Goal: Transaction & Acquisition: Purchase product/service

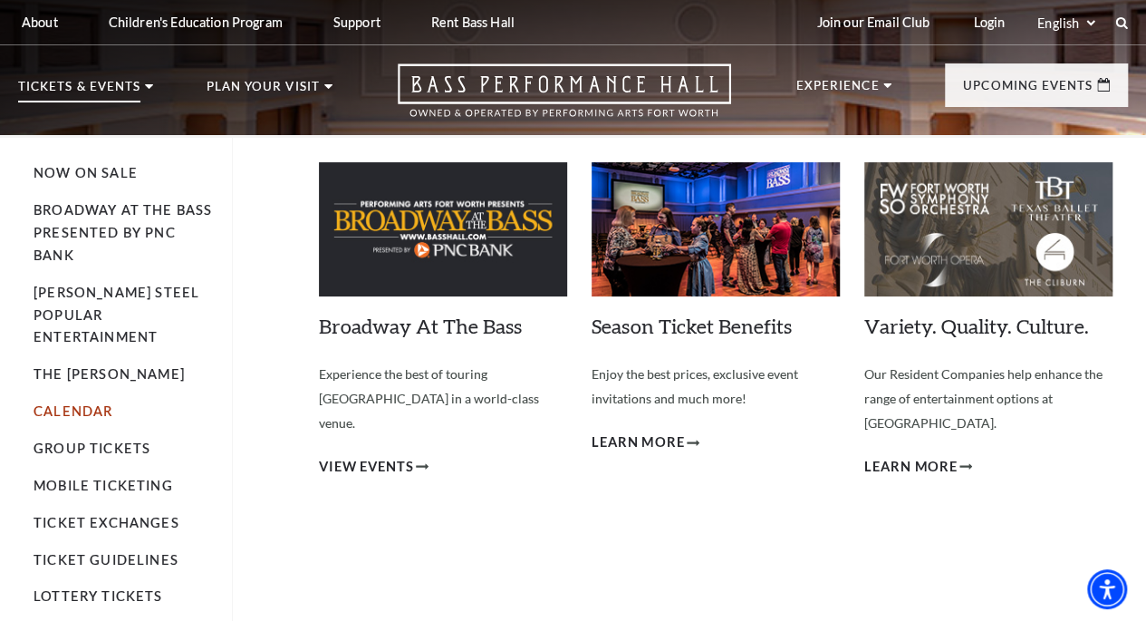
click at [94, 403] on link "Calendar" at bounding box center [73, 410] width 79 height 15
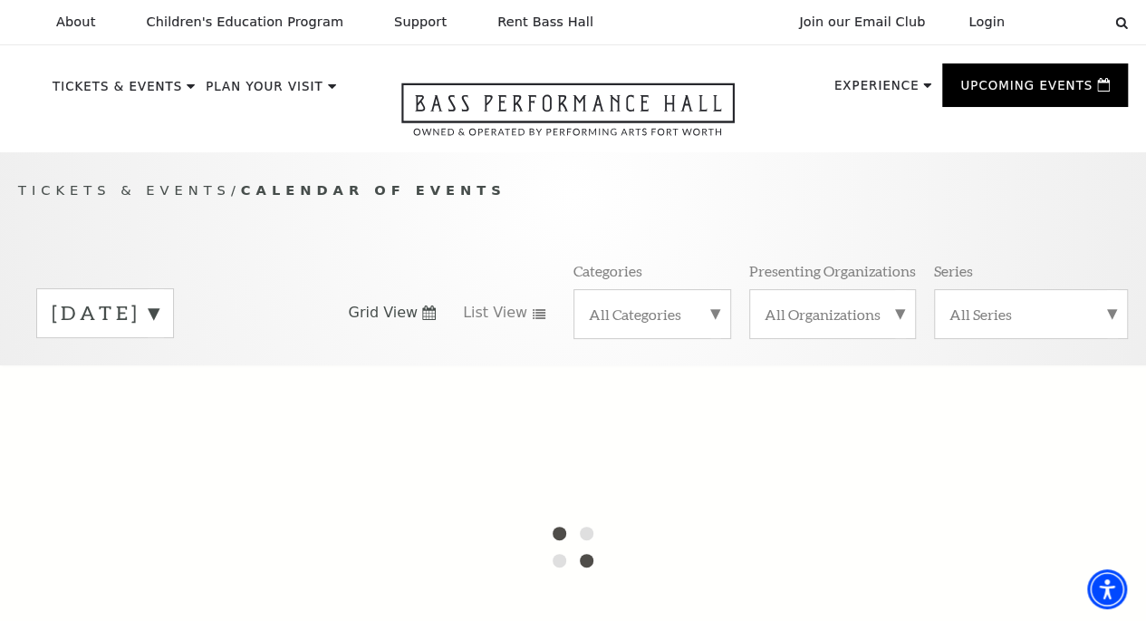
click at [159, 325] on label "[DATE]" at bounding box center [105, 313] width 107 height 28
click at [721, 326] on div "All Categories" at bounding box center [652, 314] width 159 height 50
click at [499, 364] on div "September 2025 October 2025 November 2025 December 2025 January 2026 February 2…" at bounding box center [573, 312] width 1110 height 103
click at [210, 399] on div at bounding box center [573, 546] width 1146 height 362
click at [317, 258] on div "Tickets & Events / Calendar of Events September 2025 October 2025 November 2025…" at bounding box center [573, 271] width 1146 height 185
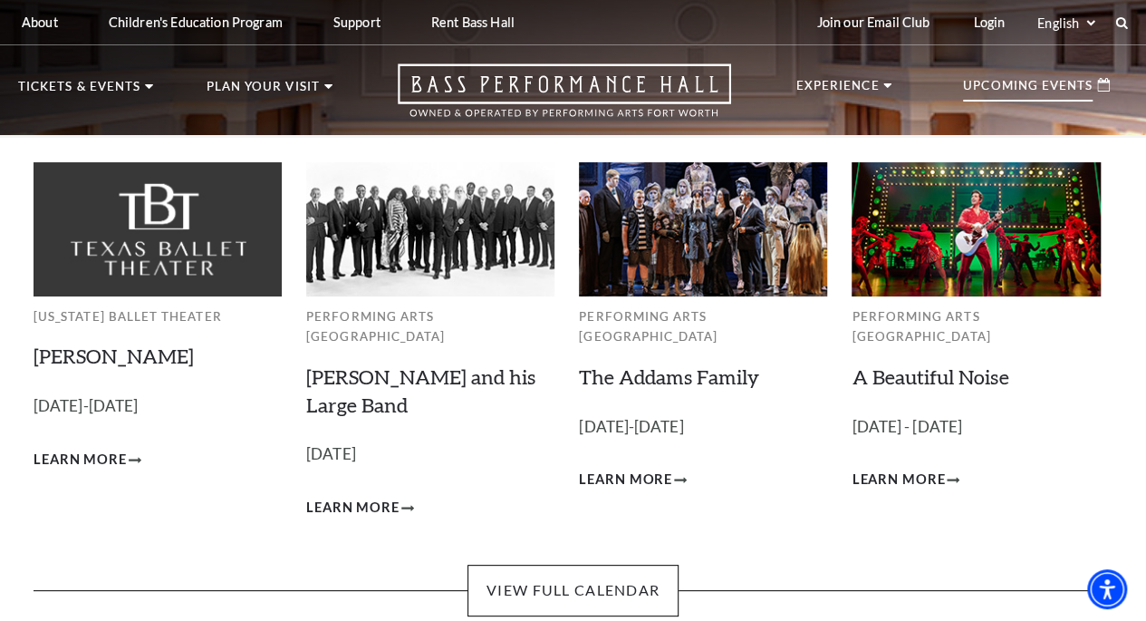
click at [1018, 97] on p "Upcoming Events" at bounding box center [1028, 91] width 130 height 22
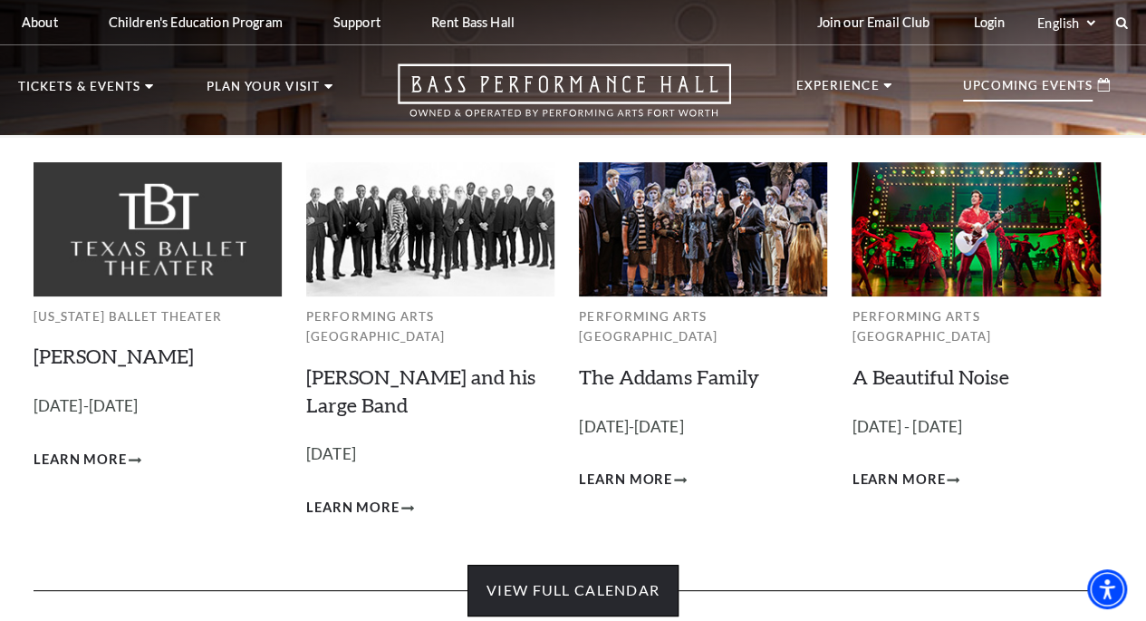
click at [631, 564] on link "View Full Calendar" at bounding box center [572, 589] width 211 height 51
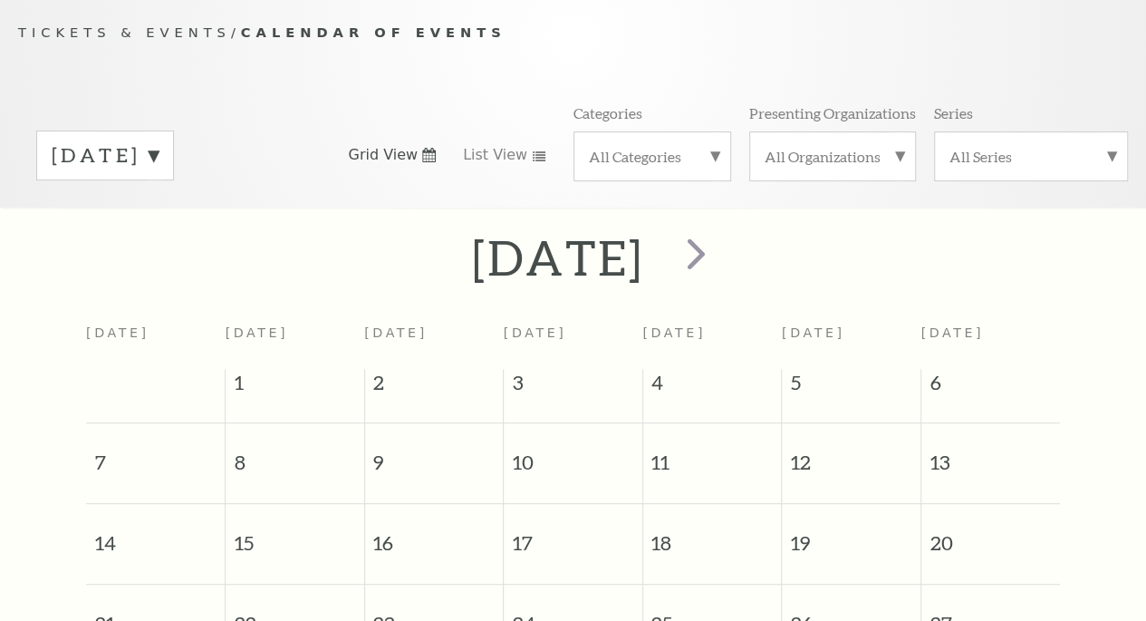
scroll to position [159, 0]
click at [722, 261] on span "next" at bounding box center [696, 252] width 52 height 52
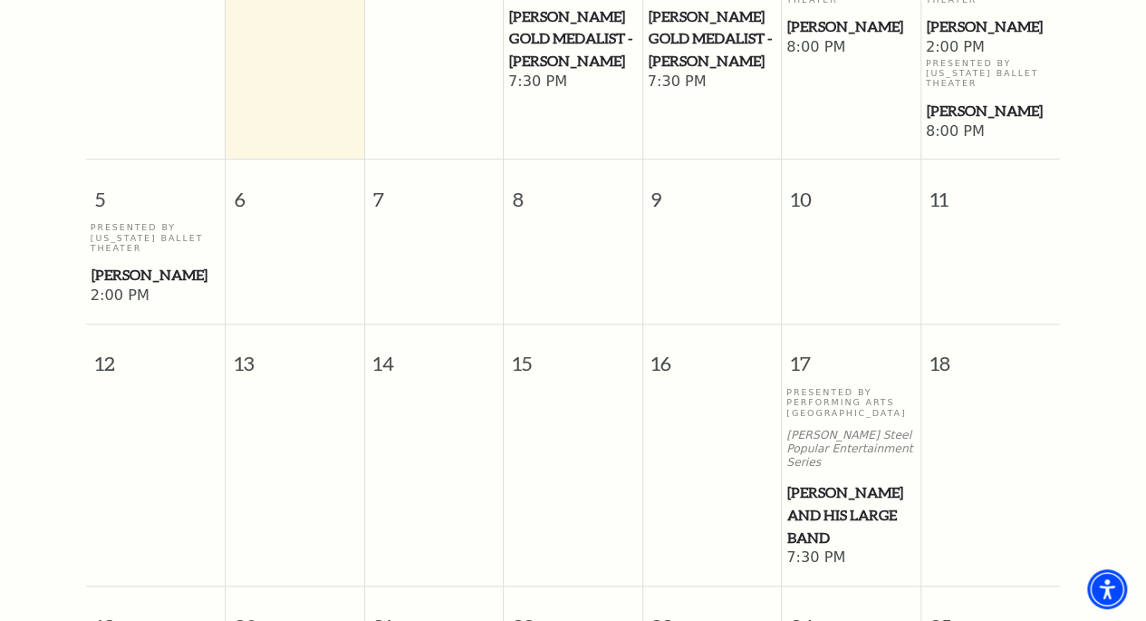
scroll to position [600, 0]
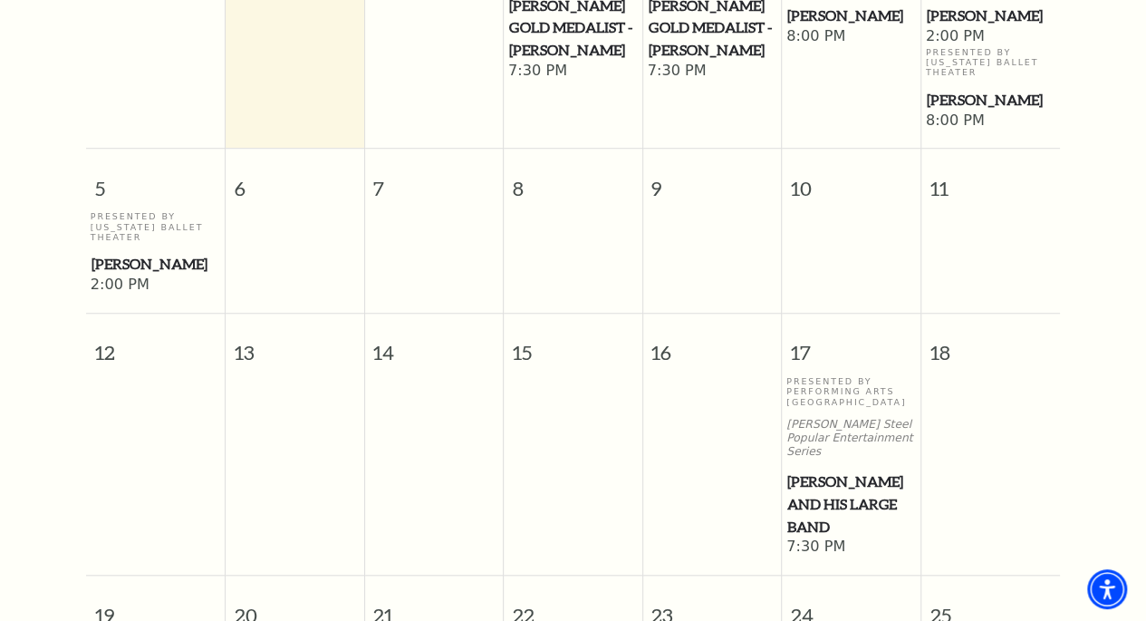
click at [837, 472] on span "[PERSON_NAME] and his Large Band" at bounding box center [851, 503] width 128 height 67
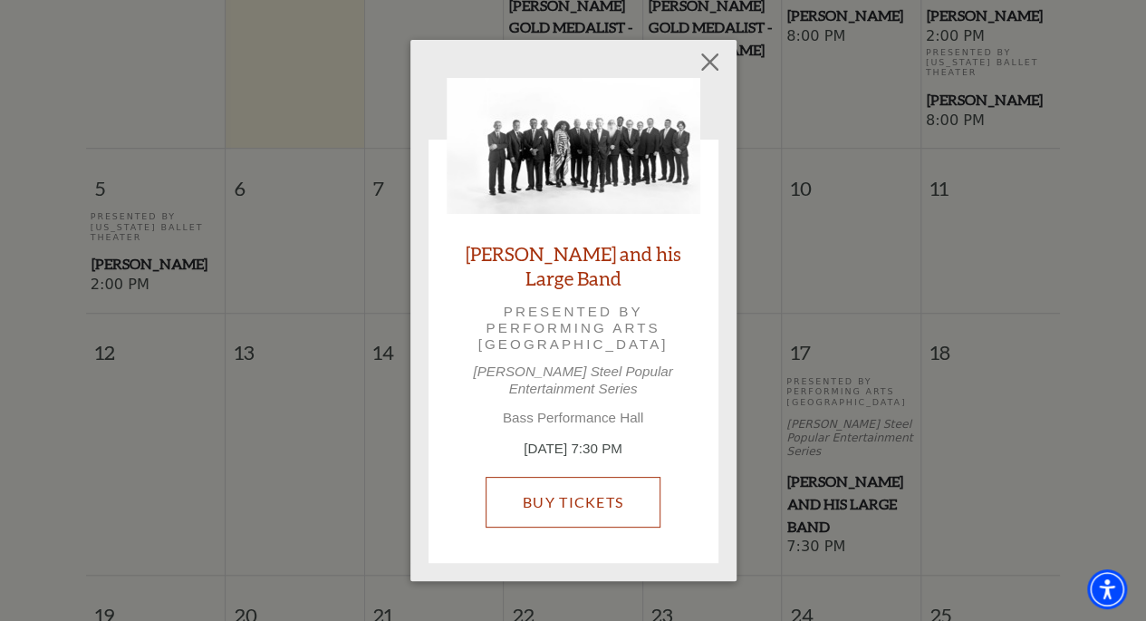
click at [555, 496] on link "Buy Tickets" at bounding box center [573, 502] width 175 height 51
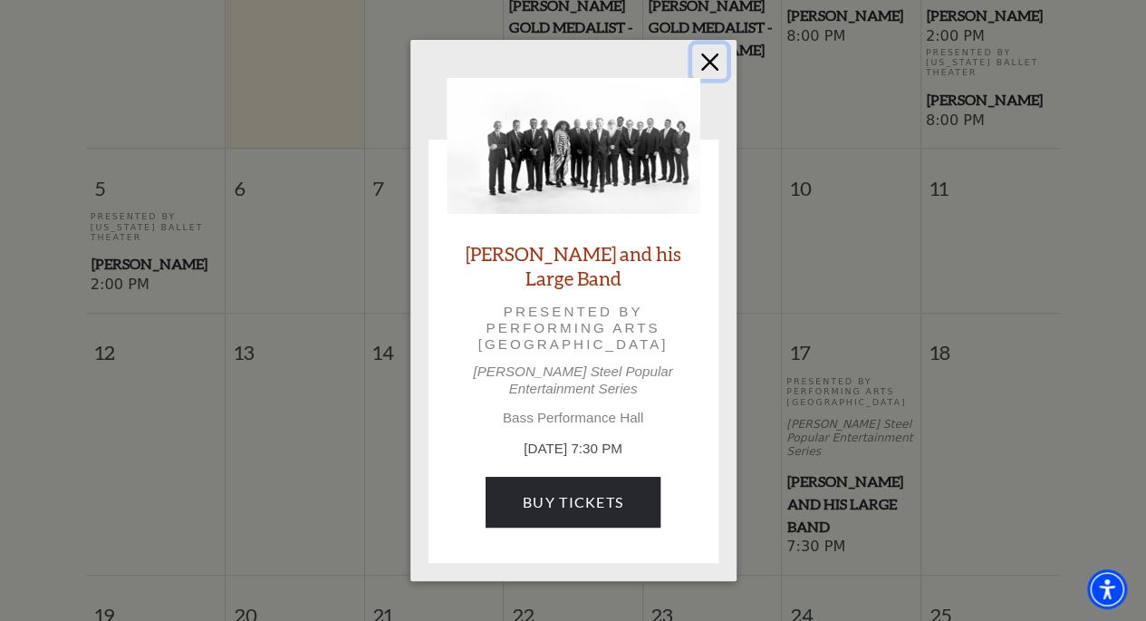
click at [703, 70] on button "Close" at bounding box center [709, 61] width 34 height 34
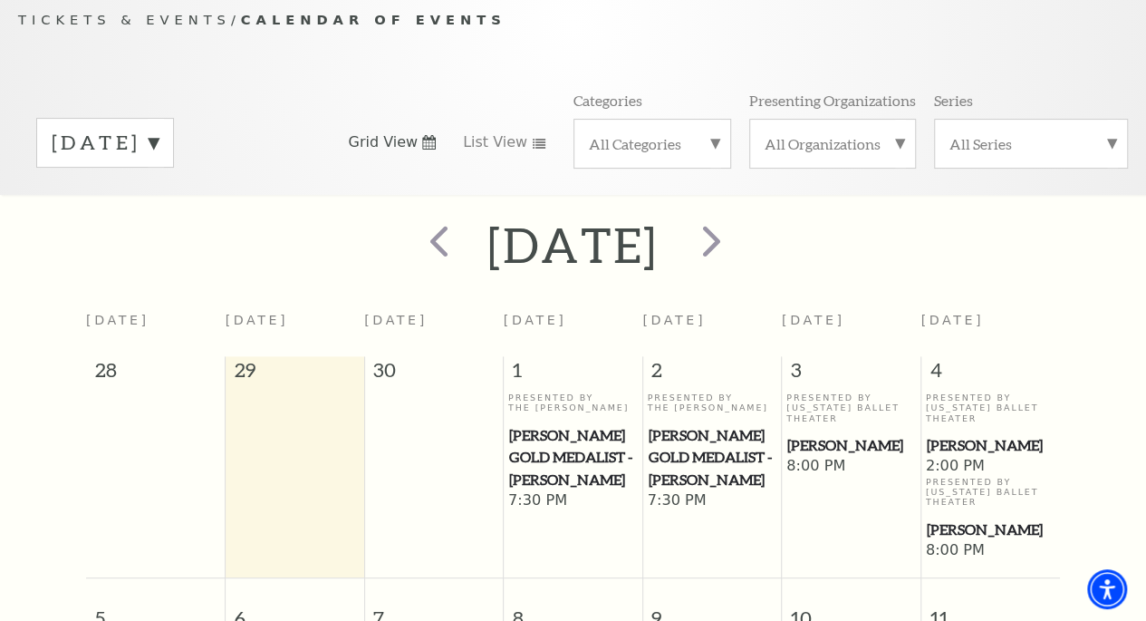
scroll to position [154, 0]
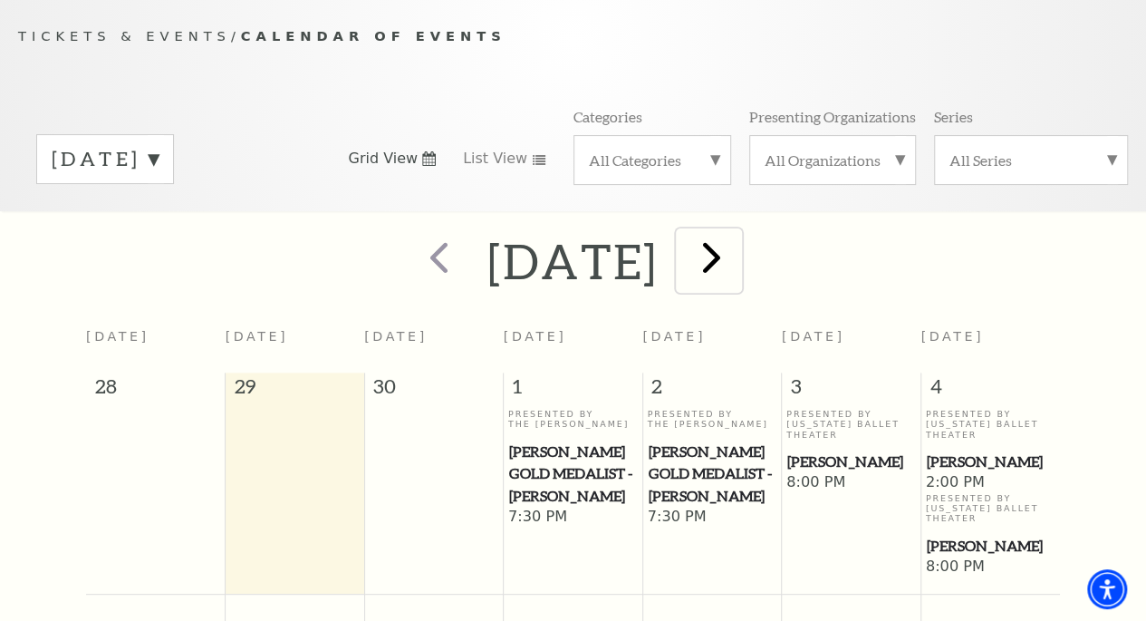
click at [737, 266] on span "next" at bounding box center [712, 257] width 52 height 52
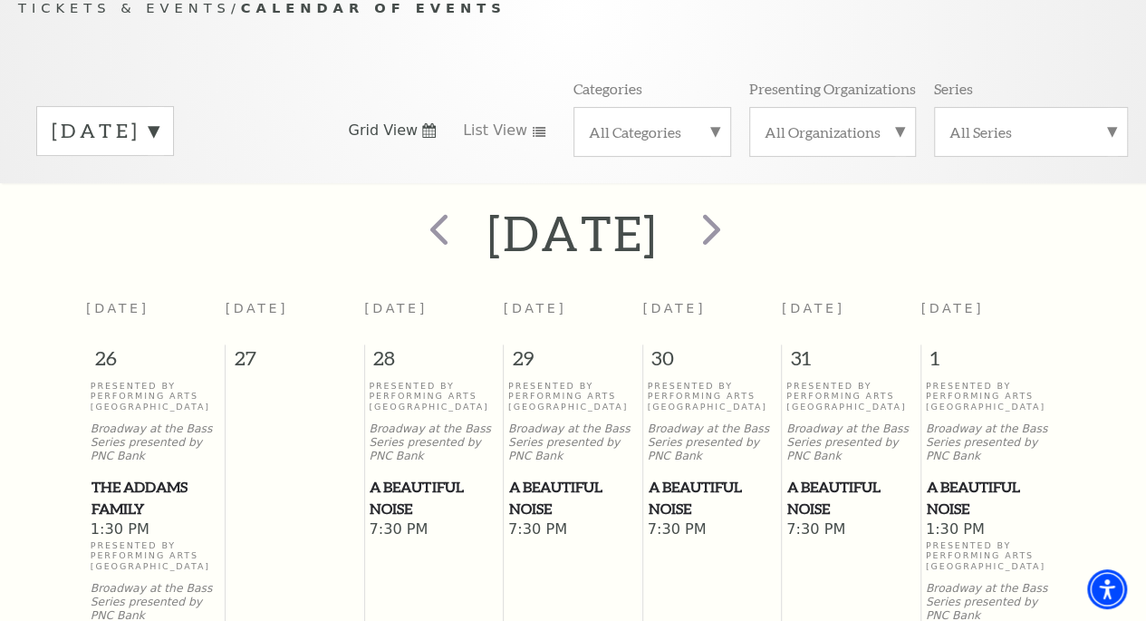
scroll to position [179, 0]
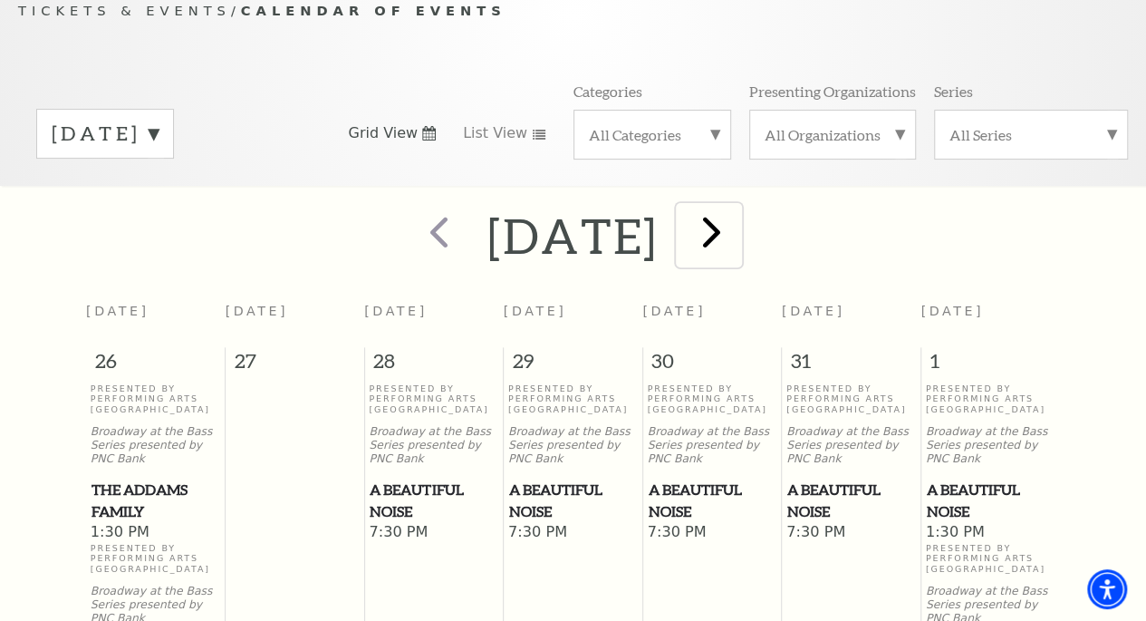
click at [737, 246] on span "next" at bounding box center [712, 232] width 52 height 52
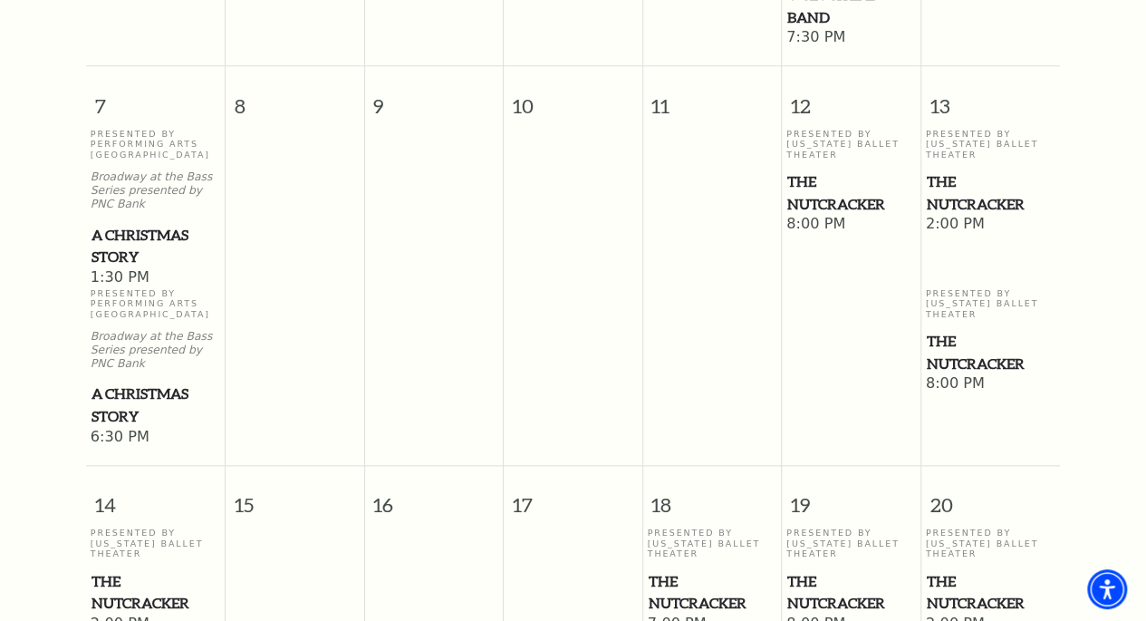
scroll to position [0, 0]
